Goal: Answer question/provide support

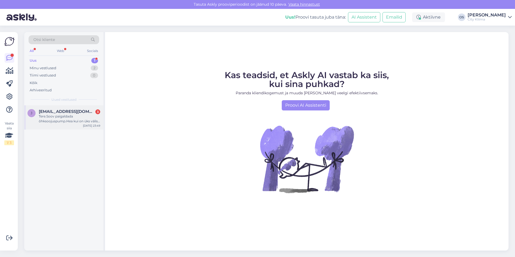
click at [57, 119] on div "Tere.Soov paigaldada õhksoojuspump.Hea kui on üks välis [PERSON_NAME] kaks [PER…" at bounding box center [69, 119] width 61 height 10
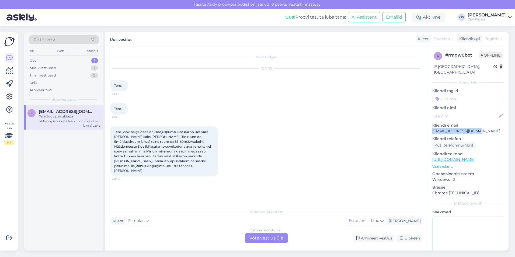
drag, startPoint x: 475, startPoint y: 125, endPoint x: 432, endPoint y: 124, distance: 42.8
click at [432, 124] on div "r # rmgw0bot Offline [GEOGRAPHIC_DATA], [GEOGRAPHIC_DATA] Kliendi info Kliendi …" at bounding box center [468, 159] width 80 height 227
copy p "[EMAIL_ADDRESS][DOMAIN_NAME]"
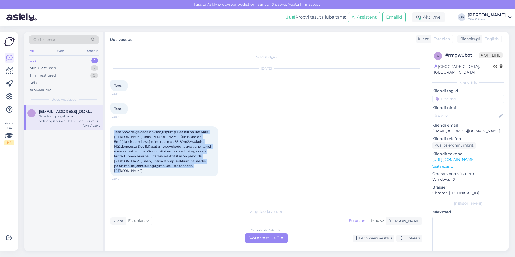
drag, startPoint x: 114, startPoint y: 131, endPoint x: 210, endPoint y: 165, distance: 101.5
click at [210, 165] on div "Tere.Soov paigaldada õhksoojuspump.Hea kui on üks välis [PERSON_NAME] kaks [PER…" at bounding box center [164, 151] width 108 height 50
copy span "Tere.Soov paigaldada õhksoojuspump.Hea kui on üks välis [PERSON_NAME] kaks [PER…"
click at [192, 190] on div "Vestlus algas [DATE] Tere. 23:34 Tere. 23:34 Tere.Soov paigaldada õhksoojuspump…" at bounding box center [268, 126] width 317 height 150
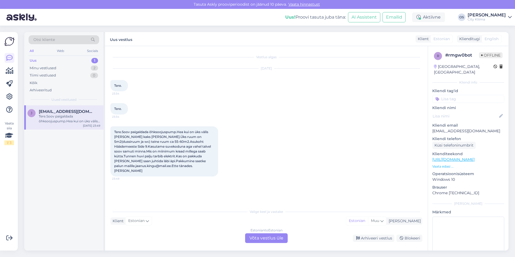
click at [271, 237] on div "Estonian to Estonian Võta vestlus üle" at bounding box center [266, 238] width 43 height 10
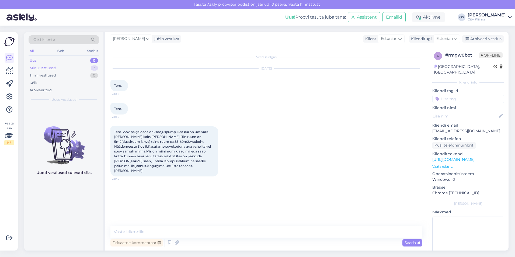
click at [36, 66] on div "Minu vestlused" at bounding box center [43, 67] width 27 height 5
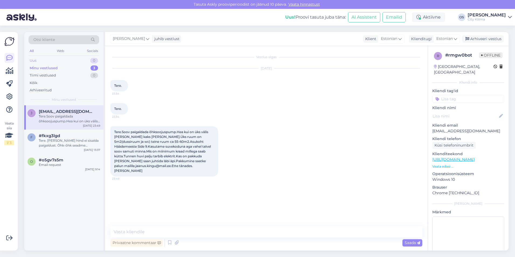
click at [38, 62] on div "Uus 0" at bounding box center [64, 61] width 71 height 8
